Goal: Task Accomplishment & Management: Use online tool/utility

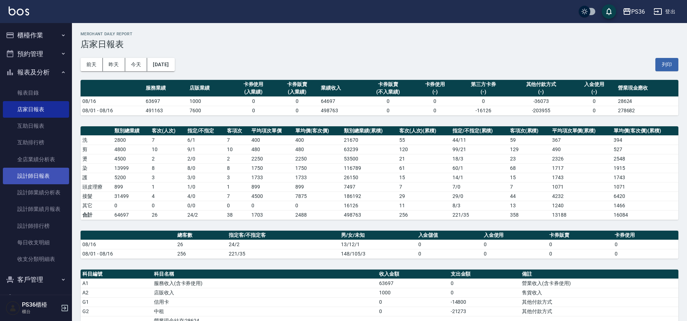
click at [37, 177] on link "設計師日報表" at bounding box center [36, 176] width 66 height 17
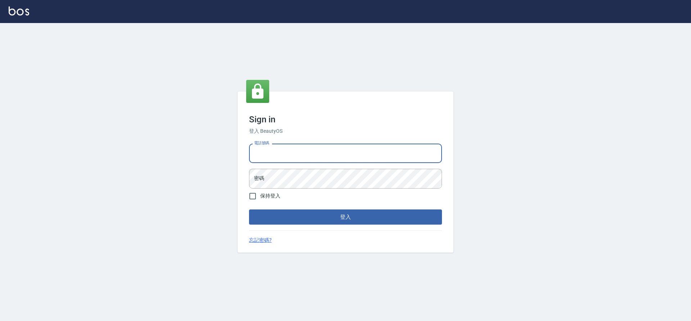
click at [268, 156] on input "電話號碼" at bounding box center [345, 153] width 193 height 19
type input "7805667"
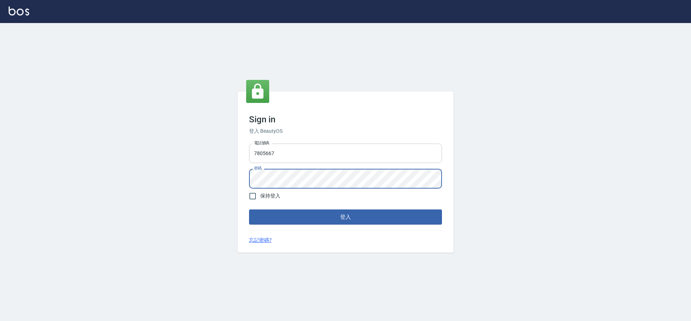
click at [249, 209] on button "登入" at bounding box center [345, 216] width 193 height 15
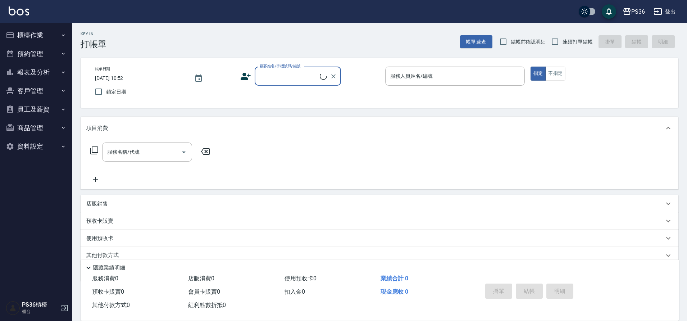
click at [45, 74] on button "報表及分析" at bounding box center [36, 72] width 66 height 19
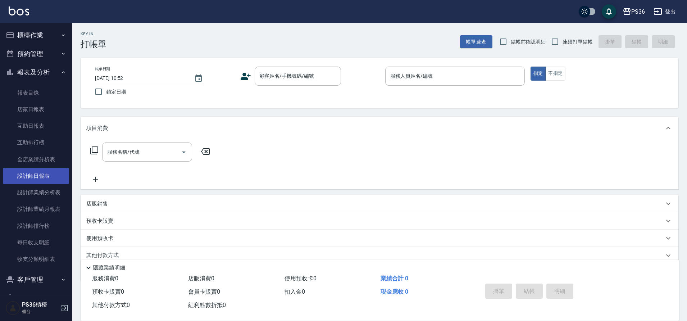
click at [44, 176] on link "設計師日報表" at bounding box center [36, 176] width 66 height 17
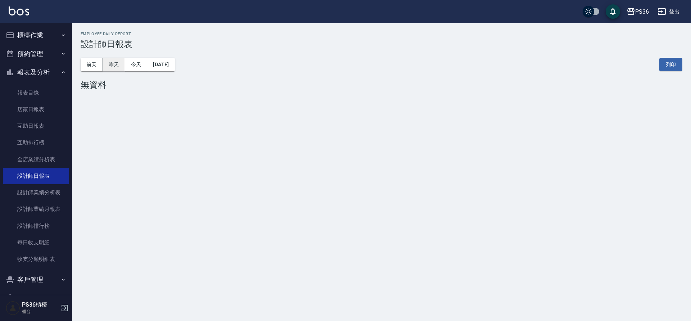
click at [115, 68] on button "昨天" at bounding box center [114, 64] width 22 height 13
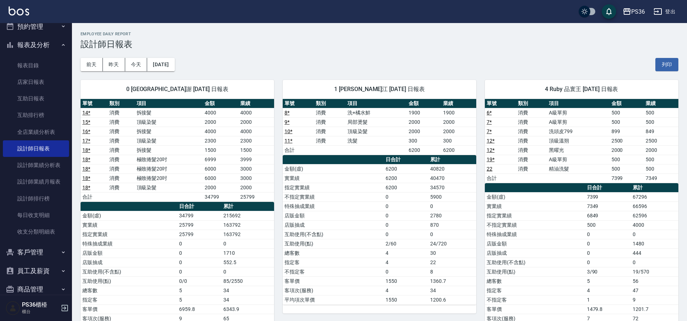
scroll to position [58, 0]
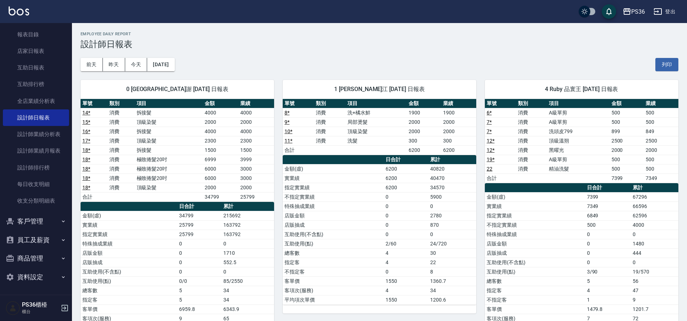
click at [44, 241] on button "員工及薪資" at bounding box center [36, 240] width 66 height 19
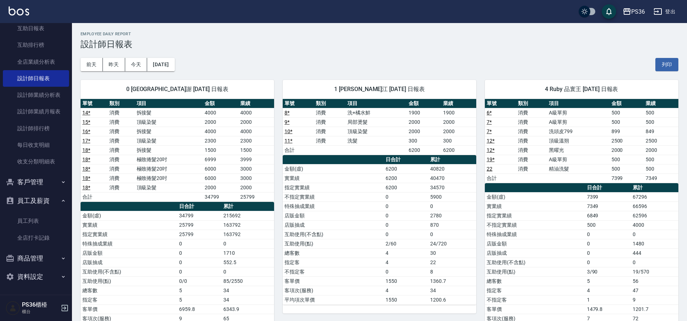
click at [42, 200] on button "員工及薪資" at bounding box center [36, 200] width 66 height 19
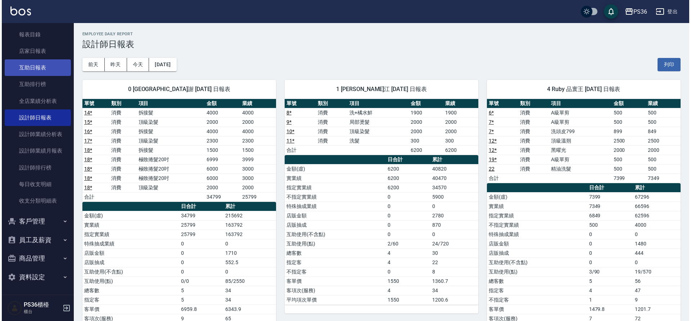
scroll to position [22, 0]
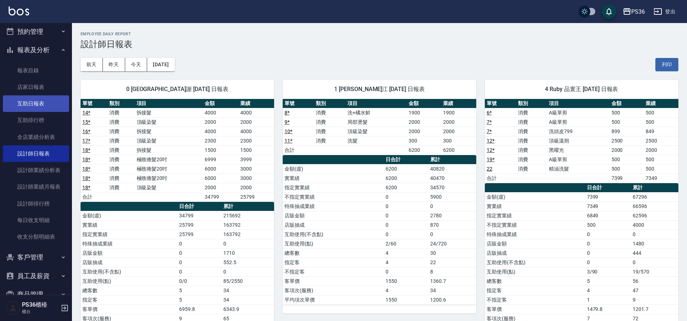
click at [41, 106] on link "互助日報表" at bounding box center [36, 103] width 66 height 17
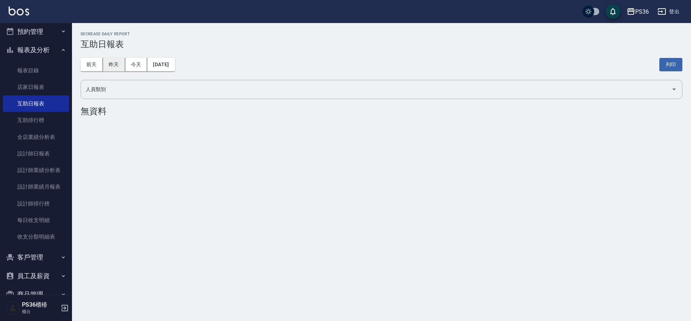
click at [108, 66] on button "昨天" at bounding box center [114, 64] width 22 height 13
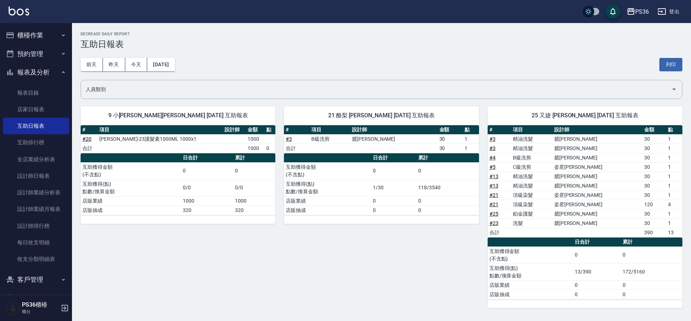
click at [21, 40] on button "櫃檯作業" at bounding box center [36, 35] width 66 height 19
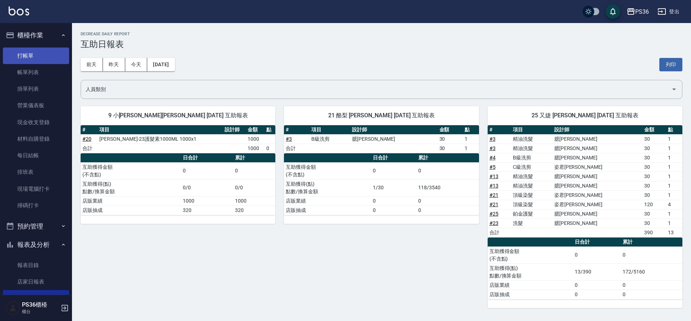
click at [36, 61] on link "打帳單" at bounding box center [36, 55] width 66 height 17
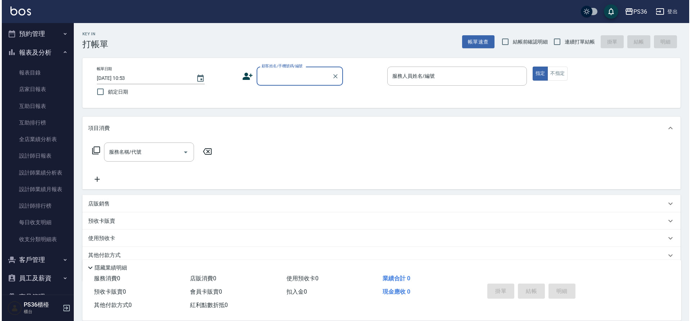
scroll to position [216, 0]
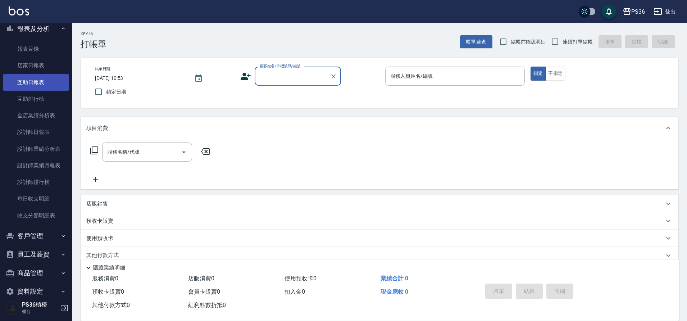
click at [42, 85] on link "互助日報表" at bounding box center [36, 82] width 66 height 17
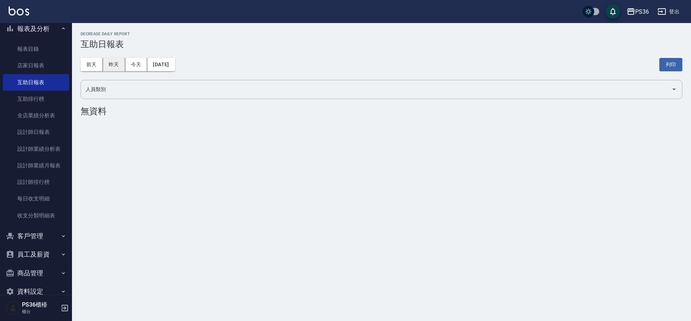
click at [108, 65] on button "昨天" at bounding box center [114, 64] width 22 height 13
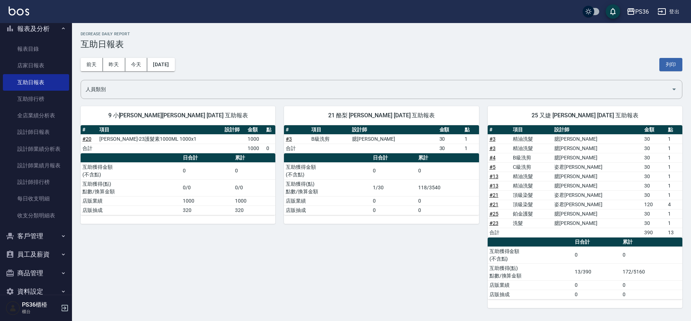
click at [399, 239] on div "21 酪梨 廖苡婷 08/16/2025 互助報表 # 項目 設計師 金額 點 # 3 B級洗剪 臆蓁黃 30 1 合計 30 1 日合計 累計 互助獲得金額…" at bounding box center [376, 203] width 203 height 211
click at [475, 13] on div "PS36 登出" at bounding box center [345, 11] width 691 height 23
click at [195, 84] on input "人員類別" at bounding box center [376, 89] width 584 height 13
drag, startPoint x: 82, startPoint y: 228, endPoint x: 85, endPoint y: 223, distance: 5.5
click at [84, 229] on div "9 小布 姿君李 08/16/2025 互助報表 # 項目 設計師 金額 點 # 20 華旭-23護髮素1000ML 1000x1 1000 合計 1000 …" at bounding box center [173, 203] width 203 height 211
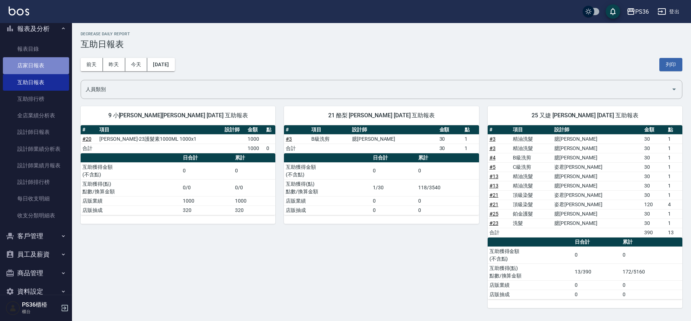
click at [41, 60] on link "店家日報表" at bounding box center [36, 65] width 66 height 17
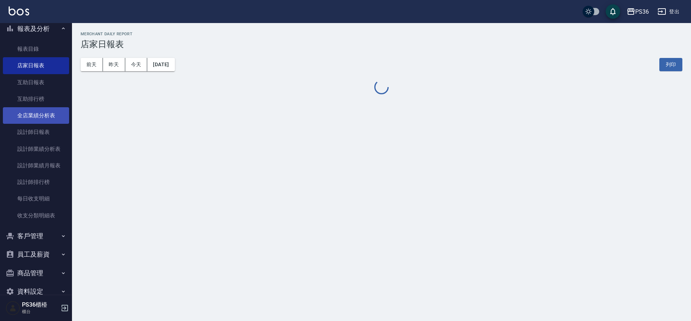
click at [41, 109] on link "全店業績分析表" at bounding box center [36, 115] width 66 height 17
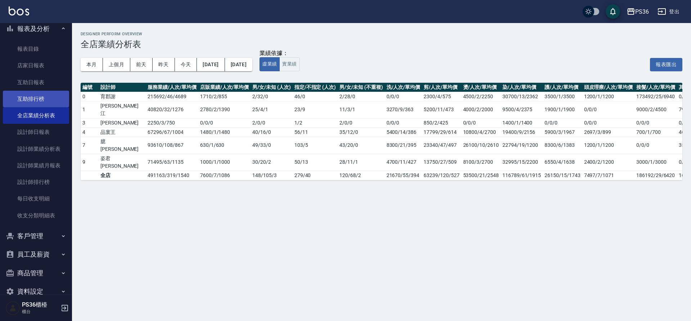
click at [41, 102] on link "互助排行榜" at bounding box center [36, 99] width 66 height 17
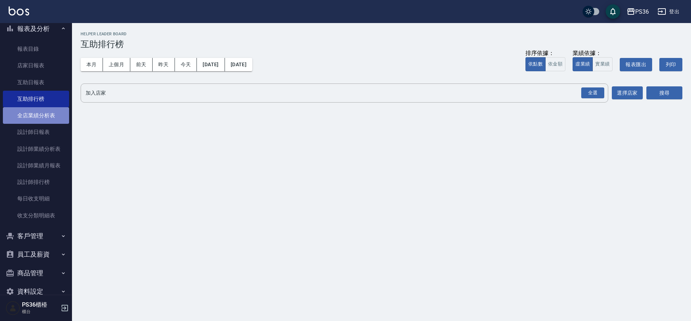
click at [40, 109] on link "全店業績分析表" at bounding box center [36, 115] width 66 height 17
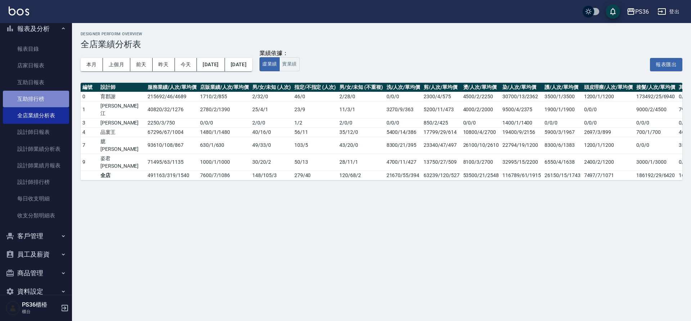
click at [40, 94] on link "互助排行榜" at bounding box center [36, 99] width 66 height 17
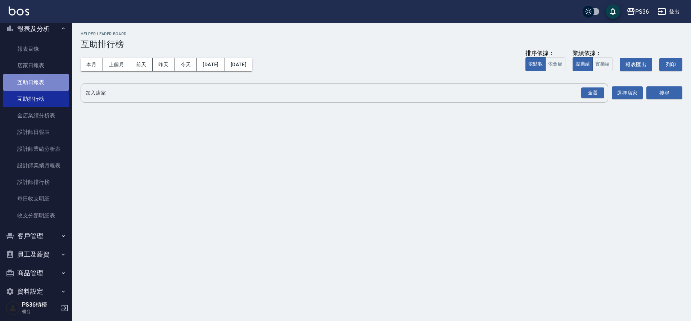
click at [42, 83] on link "互助日報表" at bounding box center [36, 82] width 66 height 17
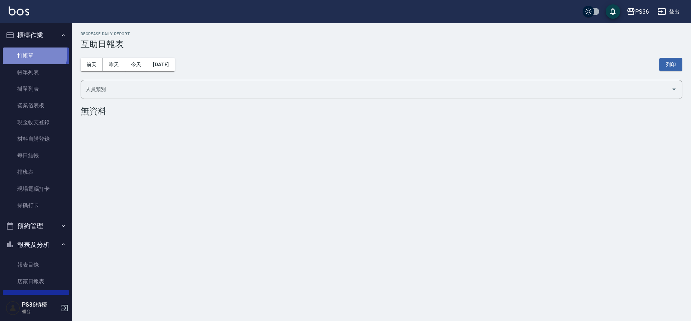
click at [32, 54] on link "打帳單" at bounding box center [36, 55] width 66 height 17
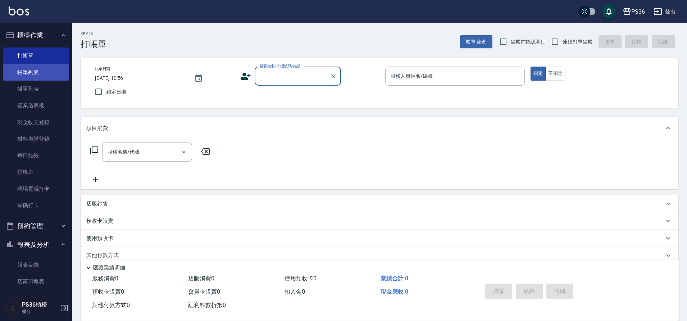
click at [41, 73] on link "帳單列表" at bounding box center [36, 72] width 66 height 17
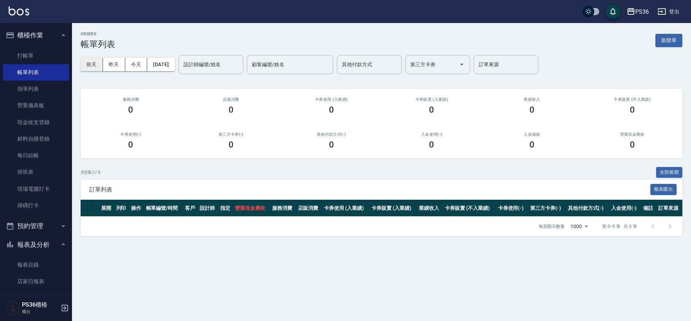
click at [99, 58] on button "前天" at bounding box center [92, 64] width 22 height 13
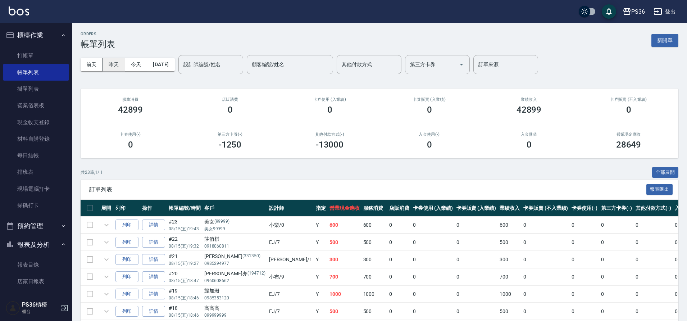
click at [119, 60] on button "昨天" at bounding box center [114, 64] width 22 height 13
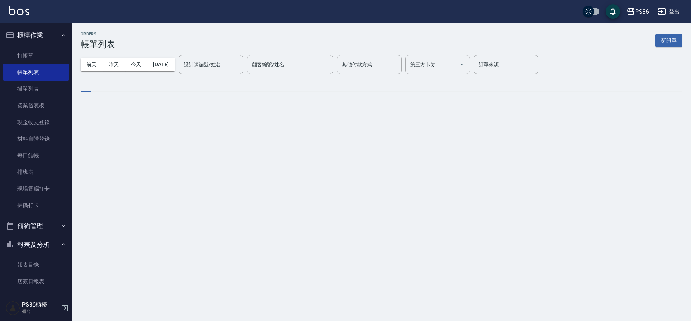
click at [213, 63] on div "設計師編號/姓名 設計師編號/姓名" at bounding box center [210, 64] width 65 height 19
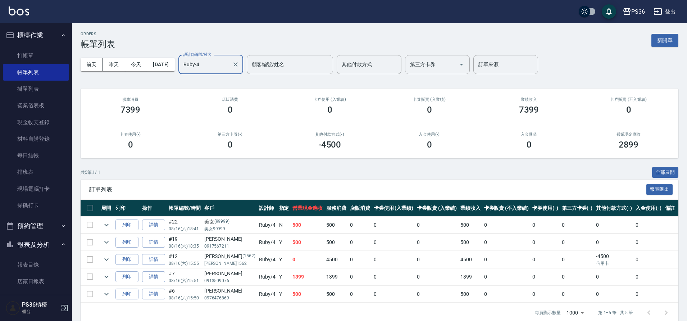
click at [209, 65] on input "Ruby-4" at bounding box center [205, 64] width 47 height 13
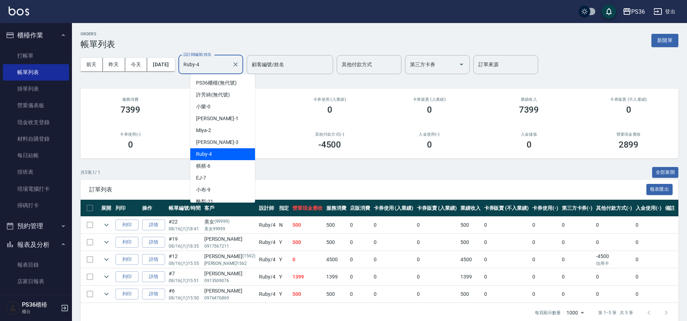
click at [209, 65] on input "Ruby-4" at bounding box center [205, 64] width 47 height 13
click at [104, 261] on icon "expand row" at bounding box center [106, 259] width 9 height 9
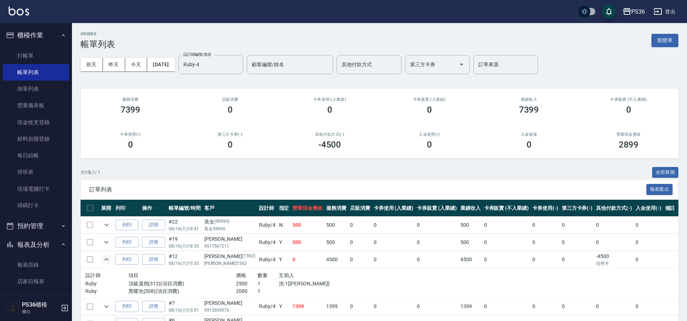
click at [104, 261] on icon "expand row" at bounding box center [106, 259] width 9 height 9
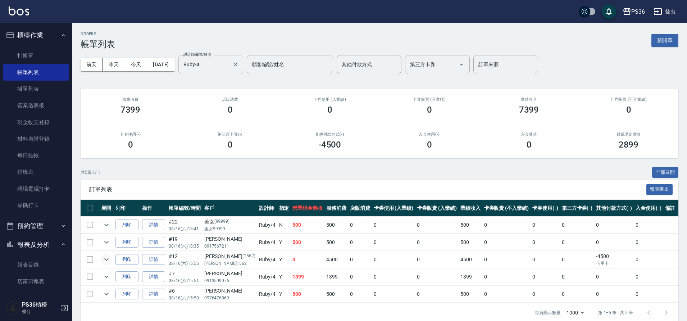
click at [221, 66] on input "Ruby-4" at bounding box center [205, 64] width 47 height 13
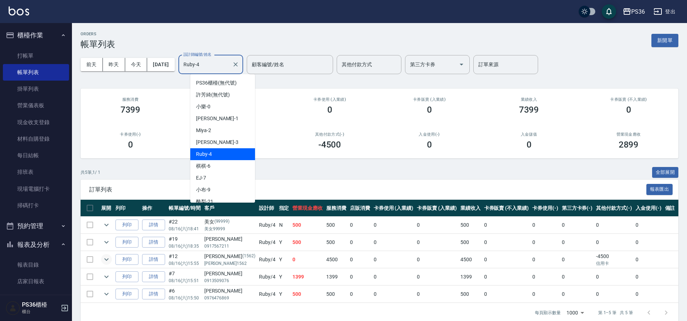
click at [221, 66] on input "Ruby-4" at bounding box center [205, 64] width 47 height 13
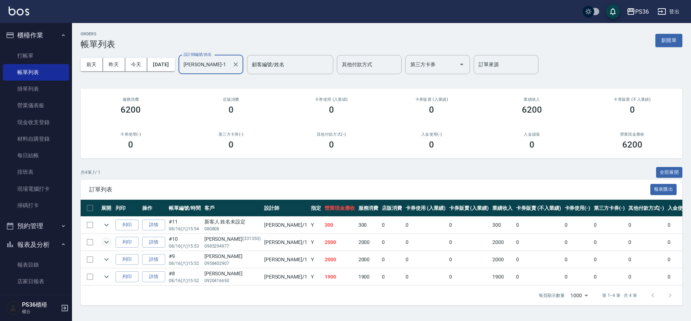
type input "Daniel-1"
click at [105, 238] on icon "expand row" at bounding box center [106, 242] width 9 height 9
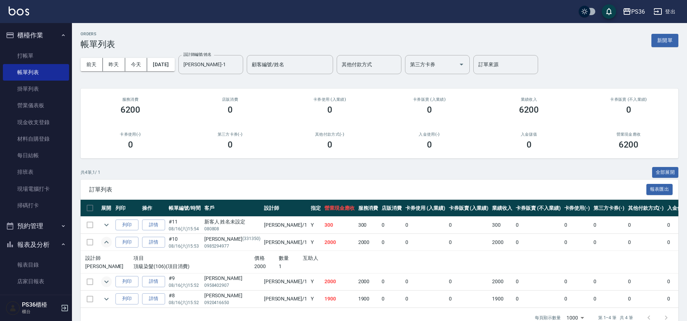
click at [106, 281] on icon "expand row" at bounding box center [106, 281] width 4 height 3
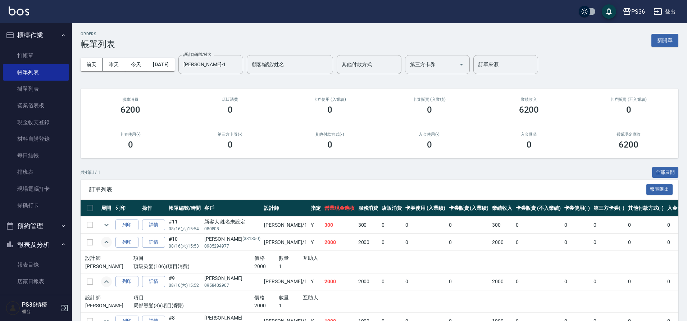
scroll to position [36, 0]
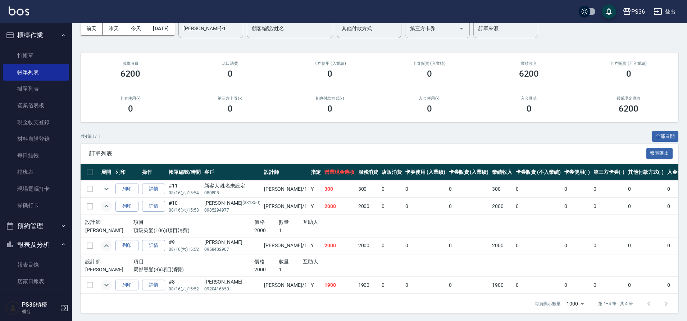
click at [107, 287] on icon "expand row" at bounding box center [106, 285] width 9 height 9
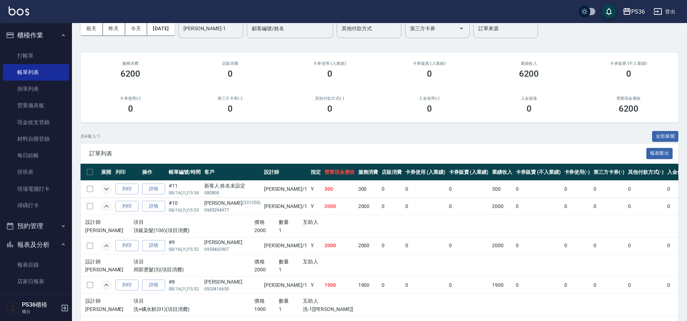
click at [105, 190] on icon "expand row" at bounding box center [106, 189] width 9 height 9
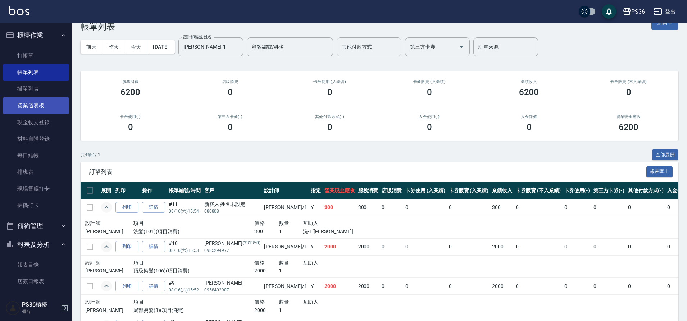
scroll to position [0, 0]
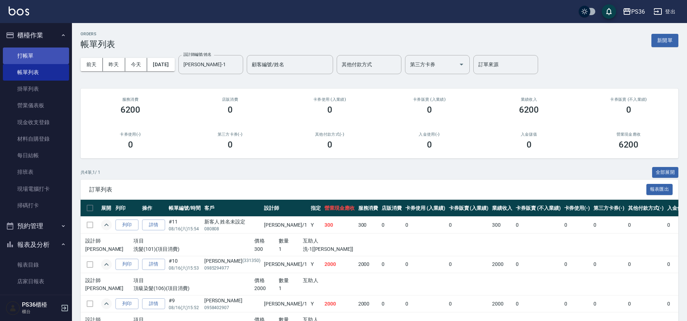
click at [33, 57] on link "打帳單" at bounding box center [36, 55] width 66 height 17
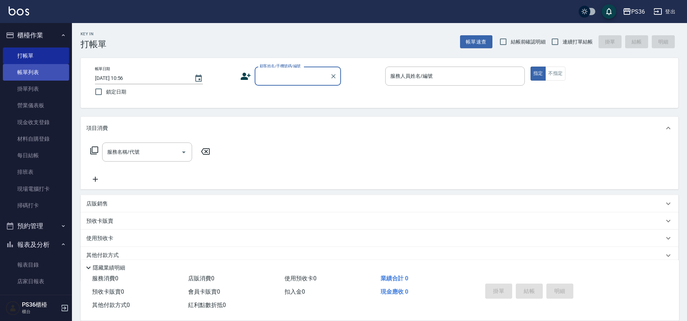
click at [47, 72] on link "帳單列表" at bounding box center [36, 72] width 66 height 17
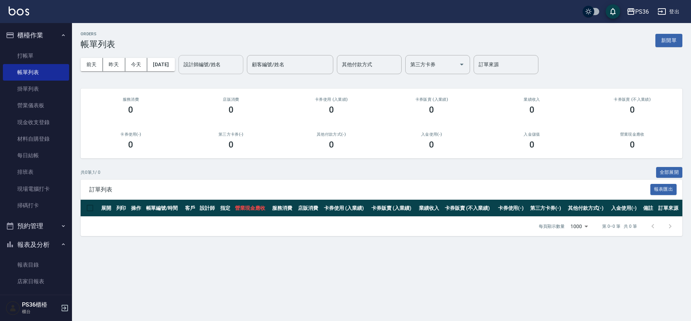
click at [203, 64] on input "設計師編號/姓名" at bounding box center [211, 64] width 58 height 13
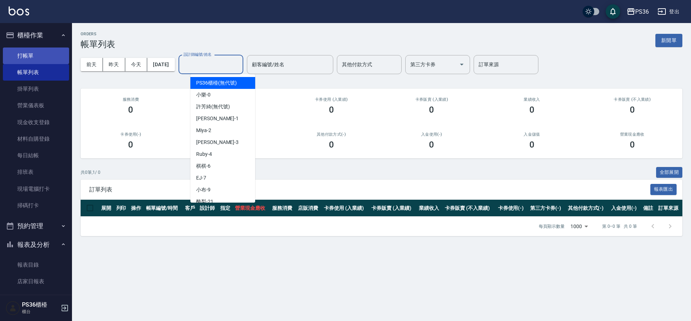
click at [28, 55] on link "打帳單" at bounding box center [36, 55] width 66 height 17
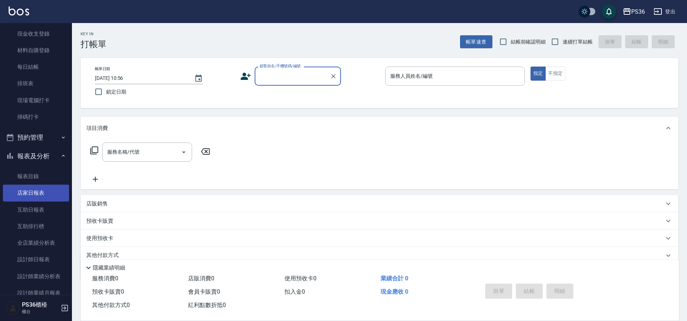
scroll to position [144, 0]
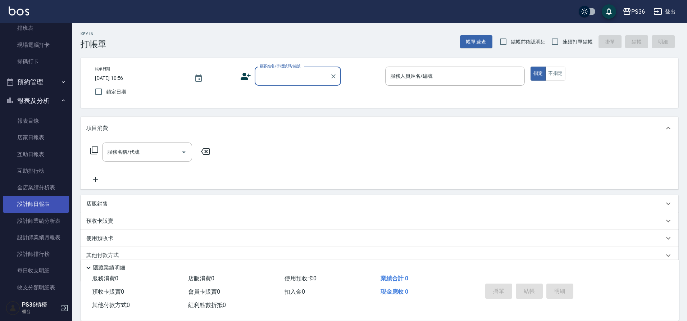
click at [36, 208] on link "設計師日報表" at bounding box center [36, 204] width 66 height 17
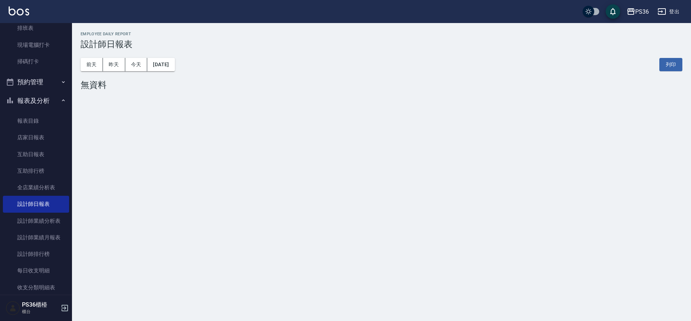
click at [117, 57] on div "前天 昨天 今天 2025/08/17 列印" at bounding box center [382, 64] width 602 height 31
drag, startPoint x: 118, startPoint y: 66, endPoint x: 121, endPoint y: 63, distance: 3.8
click at [121, 63] on button "昨天" at bounding box center [114, 64] width 22 height 13
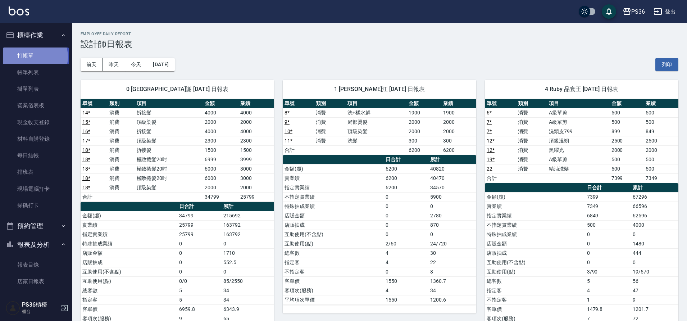
drag, startPoint x: 35, startPoint y: 56, endPoint x: 35, endPoint y: 71, distance: 14.4
click at [35, 56] on link "打帳單" at bounding box center [36, 55] width 66 height 17
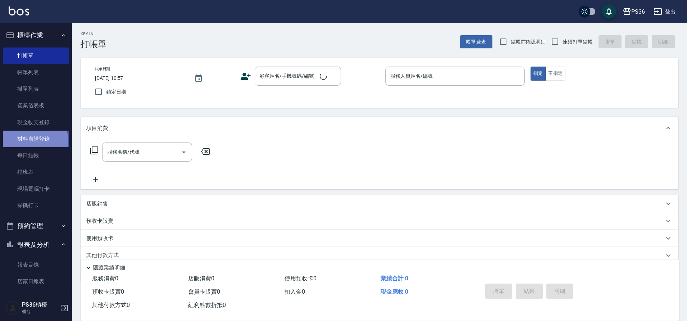
click at [35, 141] on link "材料自購登錄" at bounding box center [36, 139] width 66 height 17
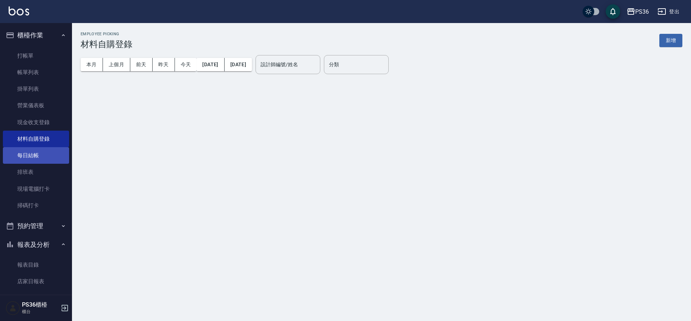
click at [35, 149] on link "每日結帳" at bounding box center [36, 155] width 66 height 17
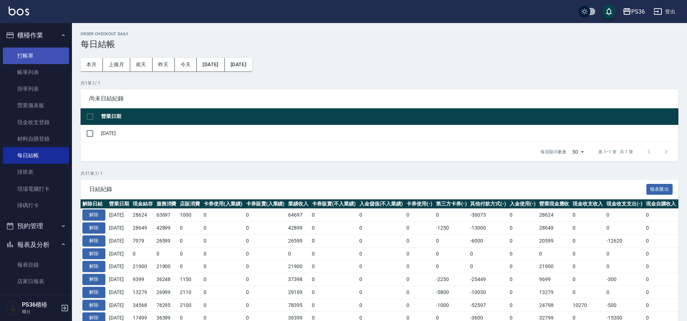
click at [14, 47] on link "打帳單" at bounding box center [36, 55] width 66 height 17
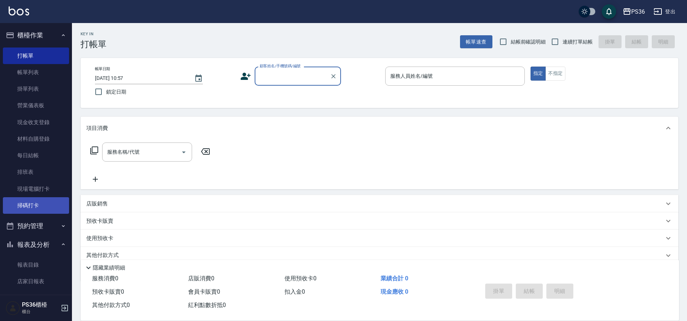
click at [38, 208] on link "掃碼打卡" at bounding box center [36, 205] width 66 height 17
